Goal: Transaction & Acquisition: Purchase product/service

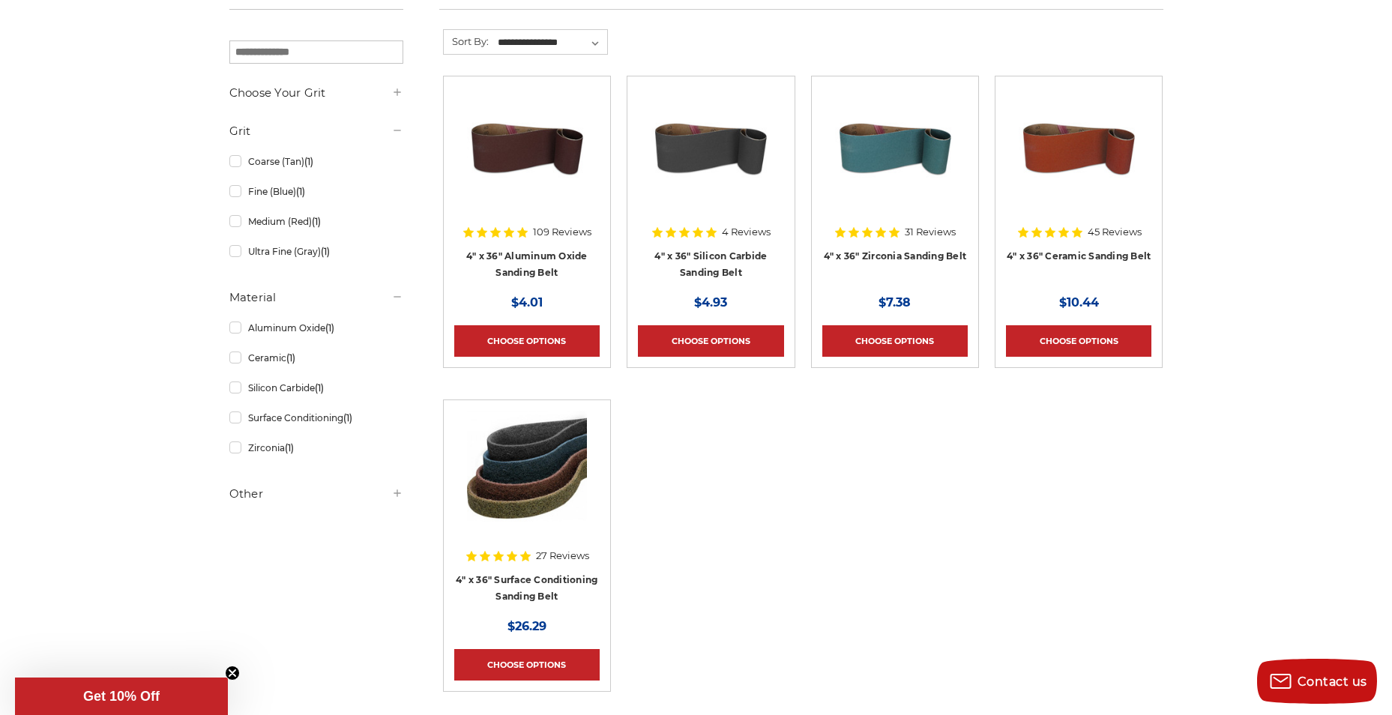
scroll to position [300, 0]
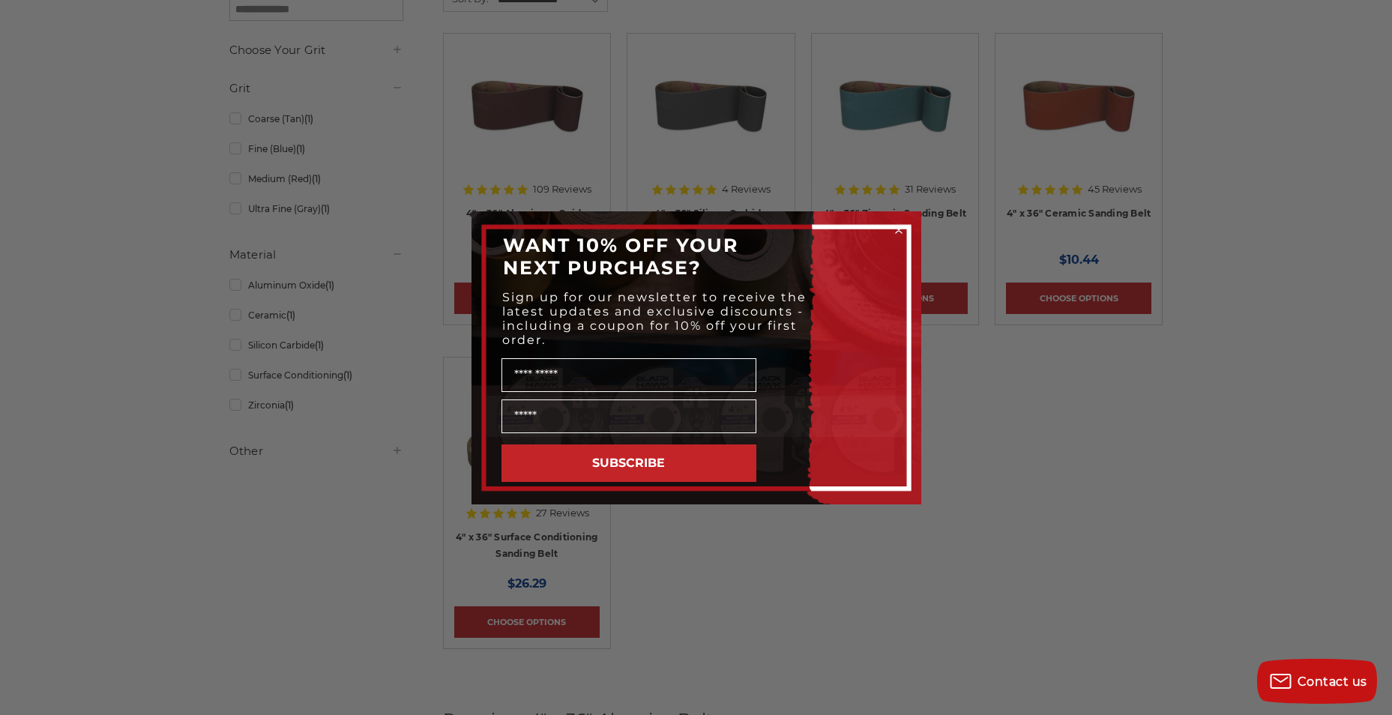
click at [813, 627] on div "Close dialog WANT 10% OFF YOUR NEXT PURCHASE? Sign up for our newsletter to rec…" at bounding box center [696, 357] width 1392 height 715
click at [899, 230] on icon "Close dialog" at bounding box center [899, 230] width 6 height 6
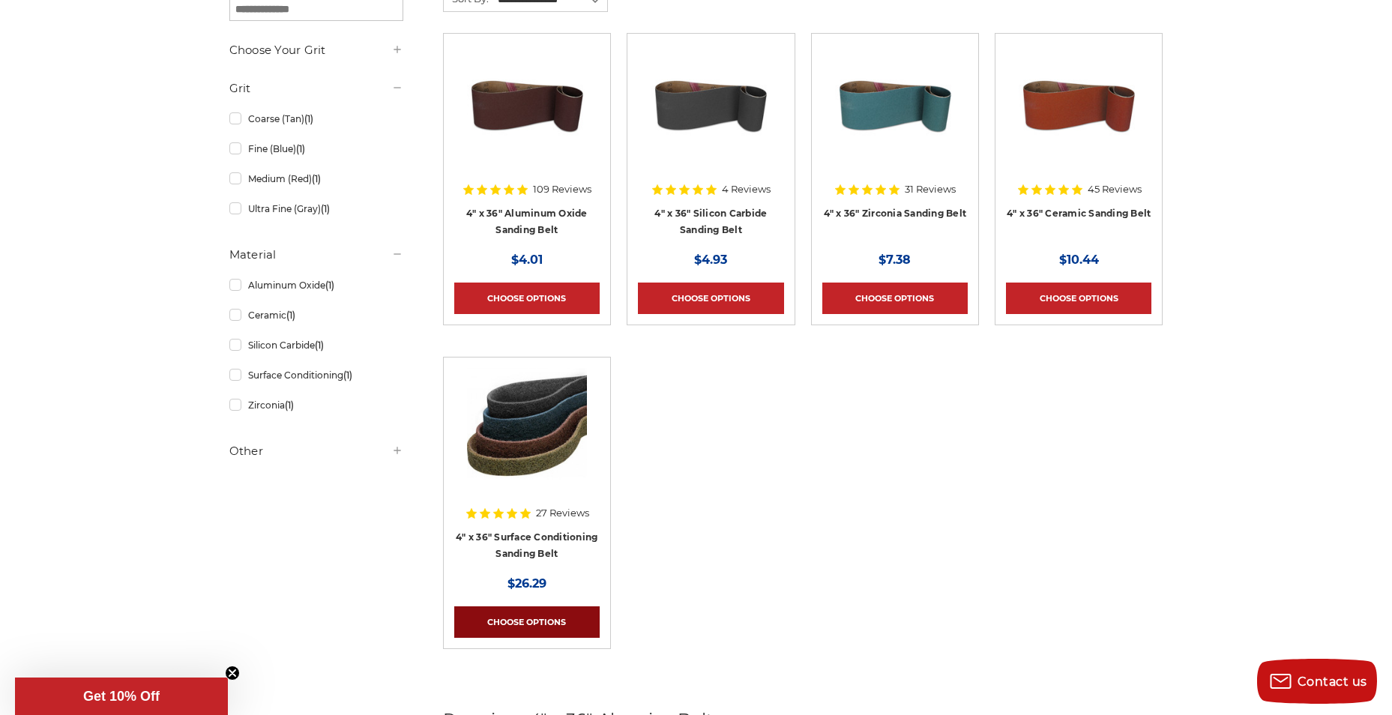
click at [500, 617] on link "Choose Options" at bounding box center [526, 621] width 145 height 31
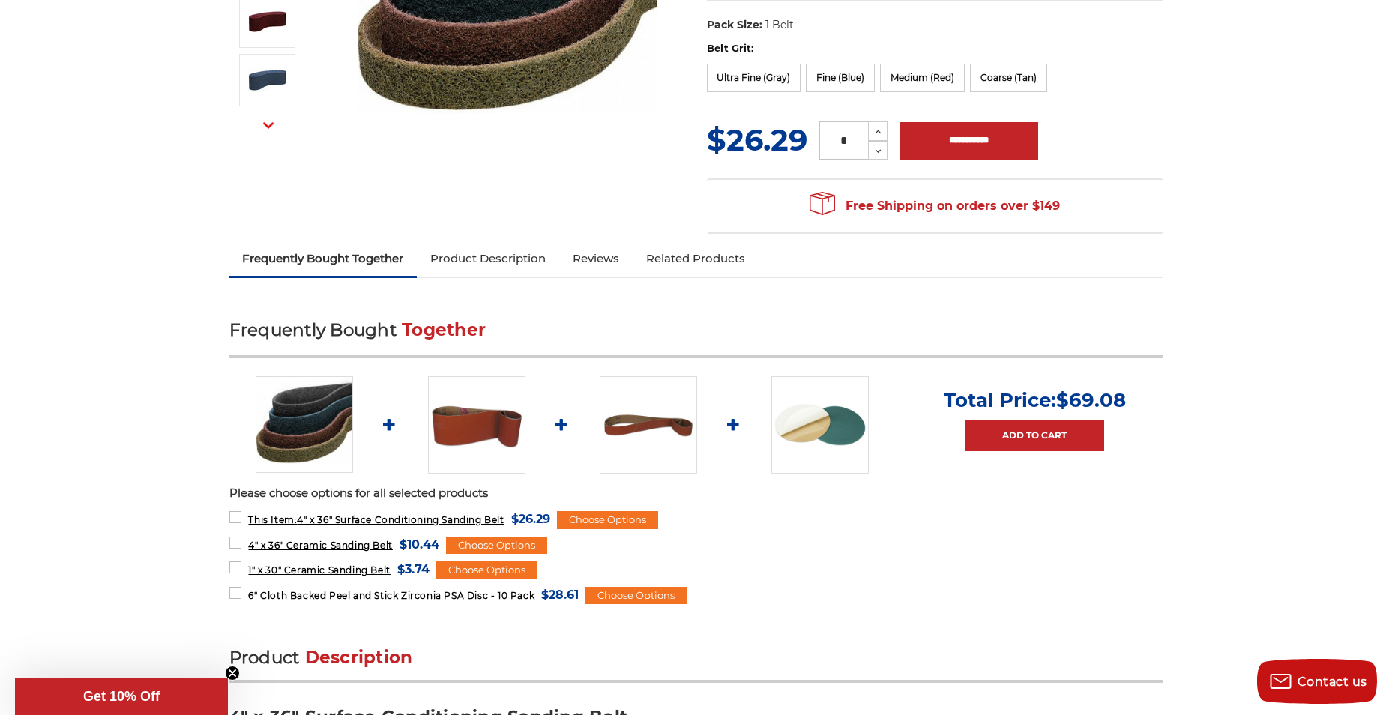
scroll to position [375, 0]
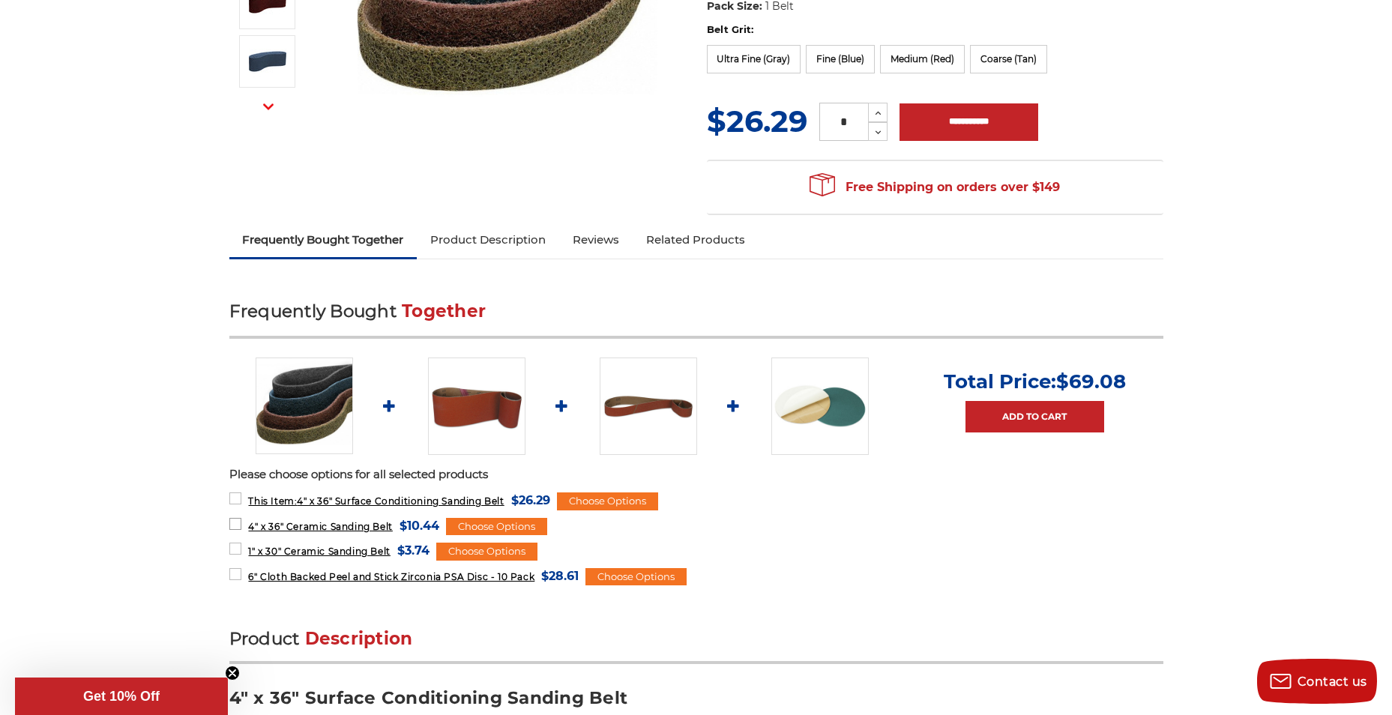
click at [291, 524] on span "4" x 36" Ceramic Sanding Belt" at bounding box center [320, 526] width 144 height 11
click at [315, 521] on span "4" x 36" Ceramic Sanding Belt" at bounding box center [320, 526] width 144 height 11
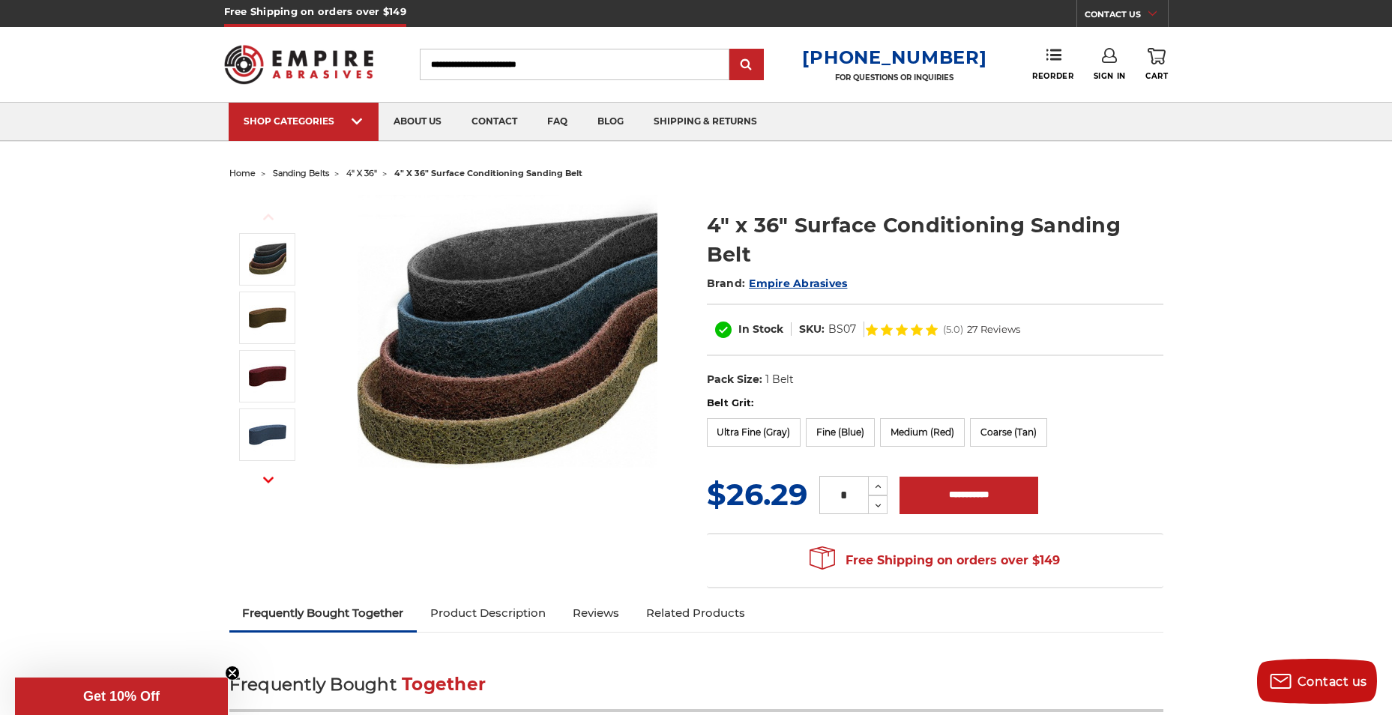
scroll to position [0, 0]
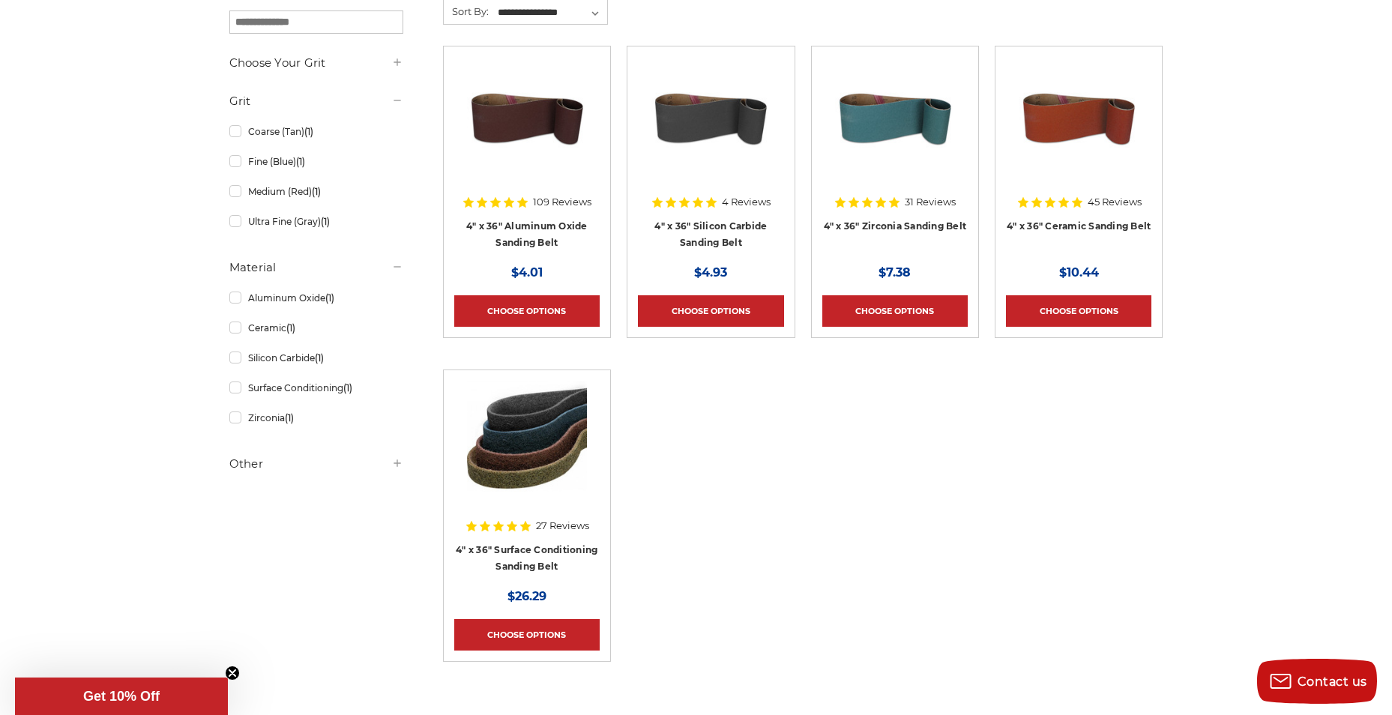
scroll to position [300, 0]
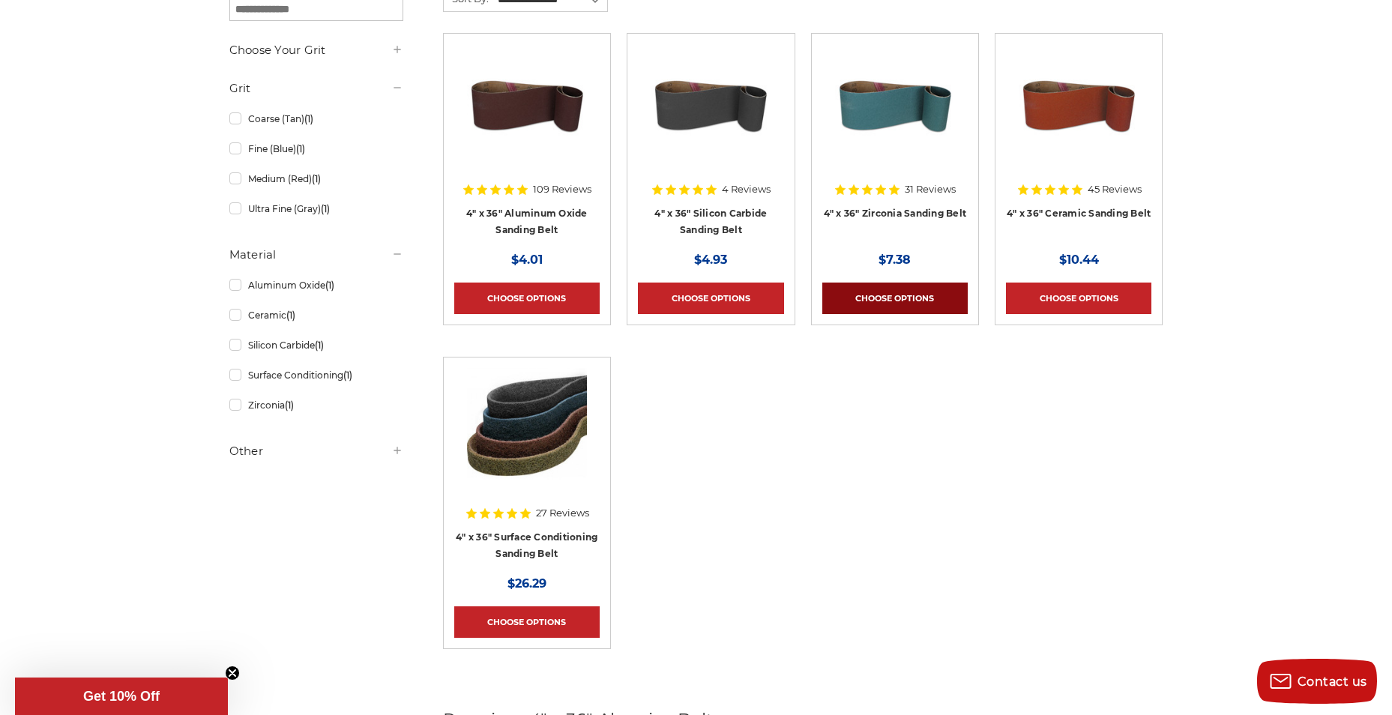
click at [896, 298] on link "Choose Options" at bounding box center [894, 298] width 145 height 31
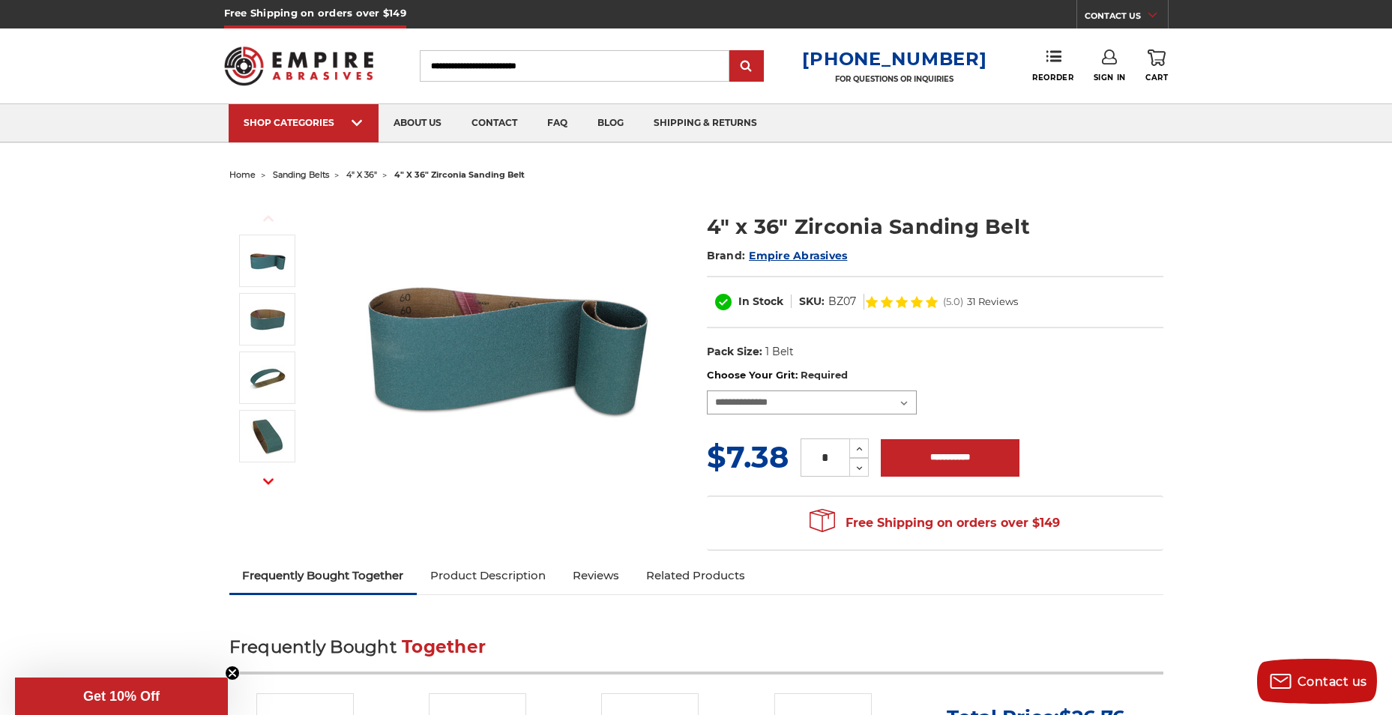
click at [905, 399] on select "**********" at bounding box center [812, 402] width 210 height 24
click at [1106, 331] on div "4" x 36" Zirconia Sanding Belt Brand: Empire Abrasives In Stock SKU: BZ07 (5.0)…" at bounding box center [935, 290] width 456 height 156
click at [363, 170] on span "4" x 36"" at bounding box center [361, 174] width 31 height 10
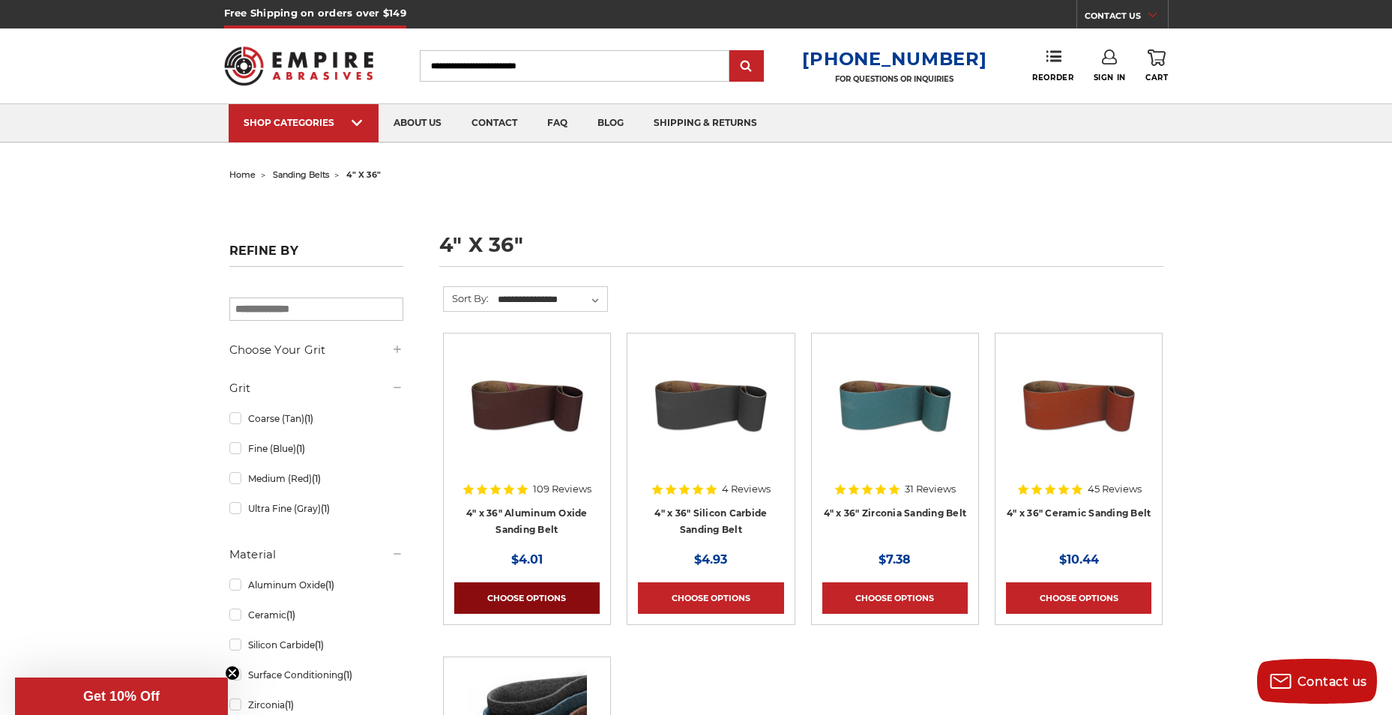
click at [524, 589] on link "Choose Options" at bounding box center [526, 597] width 145 height 31
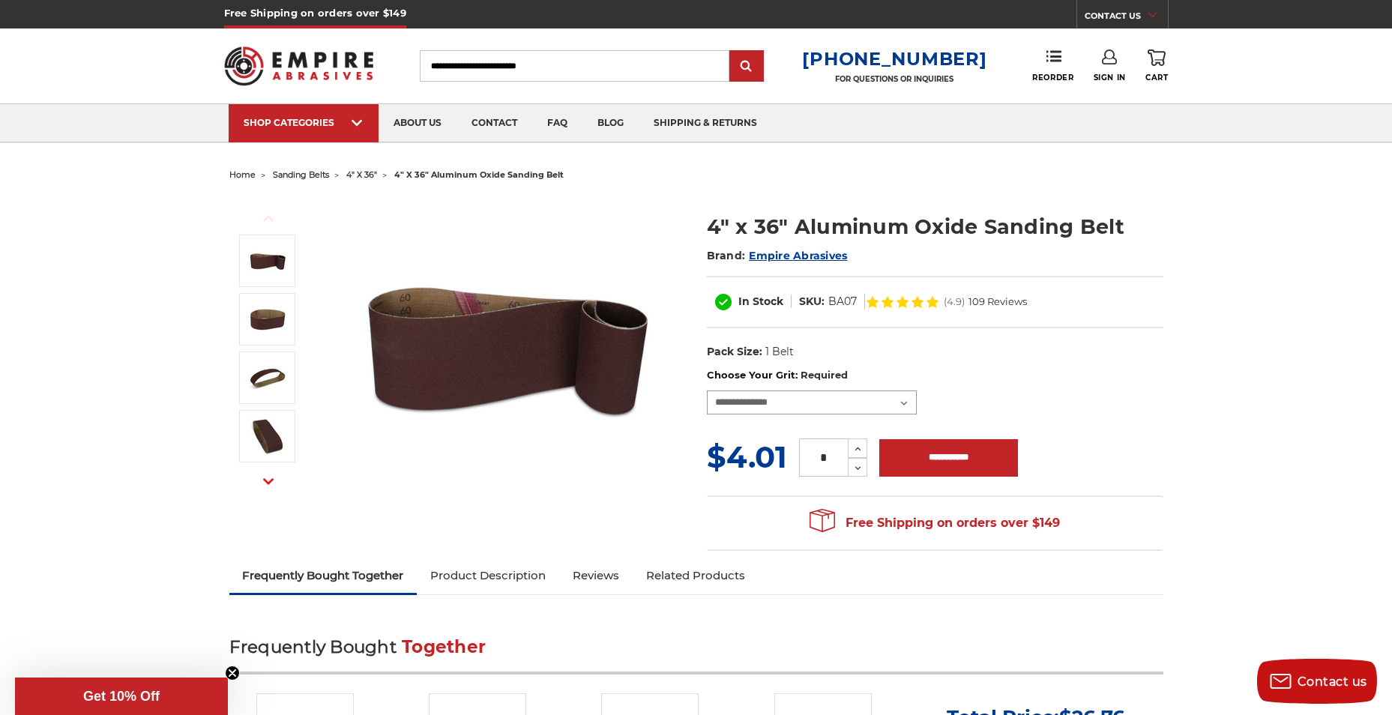
click at [905, 400] on select "**********" at bounding box center [812, 402] width 210 height 24
click at [1069, 377] on label "Choose Your Grit: Required" at bounding box center [935, 375] width 456 height 15
click at [917, 390] on select "**********" at bounding box center [812, 402] width 210 height 24
